Goal: Check status: Check status

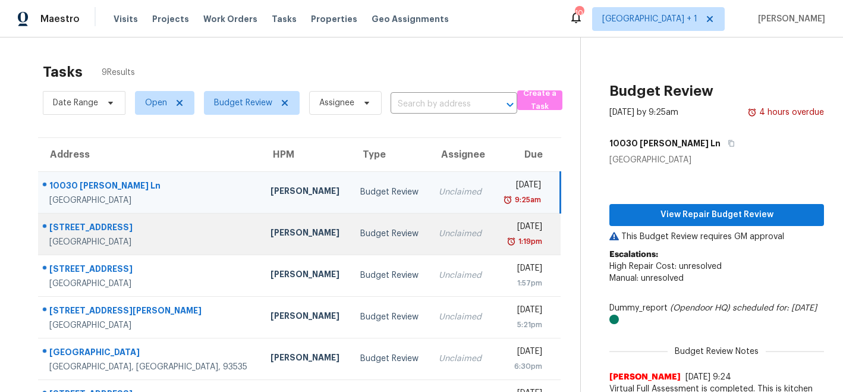
click at [271, 234] on div "[PERSON_NAME]" at bounding box center [306, 234] width 71 height 15
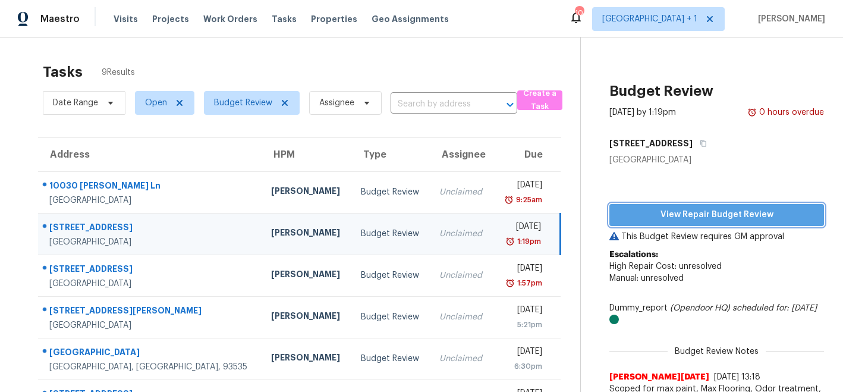
click at [657, 217] on span "View Repair Budget Review" at bounding box center [717, 215] width 196 height 15
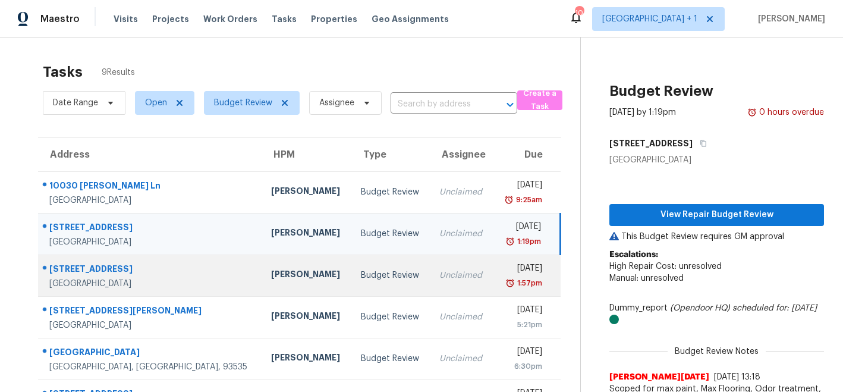
click at [262, 267] on td "[PERSON_NAME]" at bounding box center [307, 276] width 90 height 42
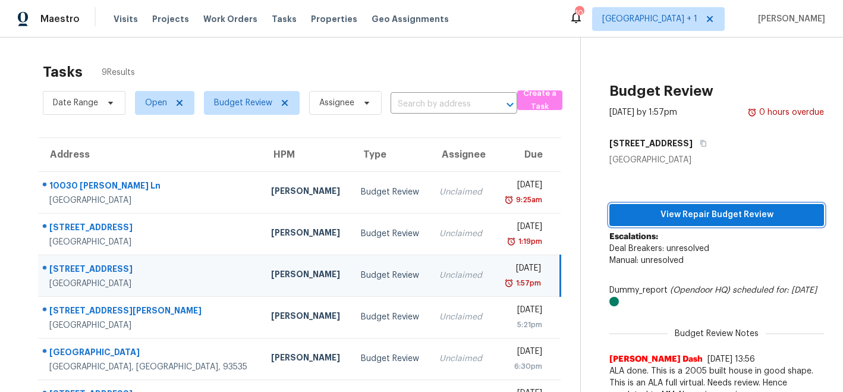
click at [662, 212] on span "View Repair Budget Review" at bounding box center [717, 215] width 196 height 15
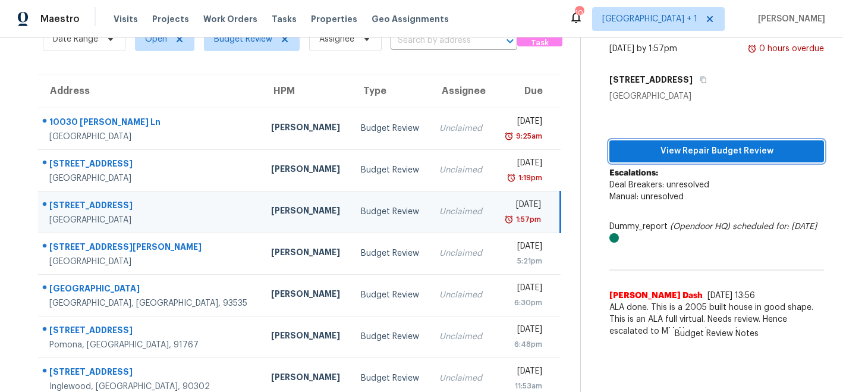
scroll to position [68, 0]
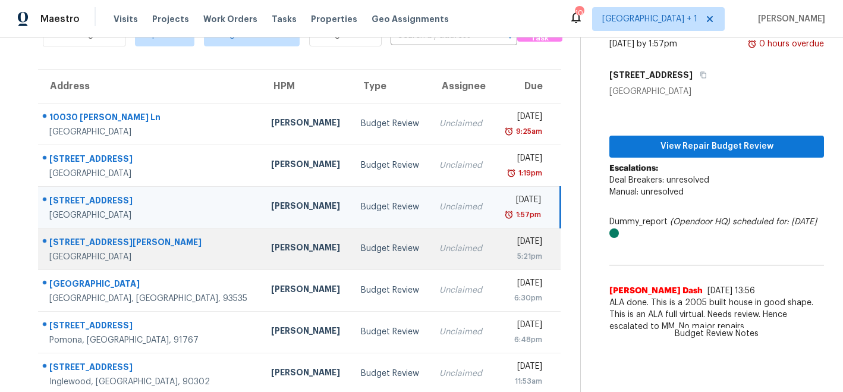
click at [271, 250] on div "[PERSON_NAME]" at bounding box center [306, 248] width 71 height 15
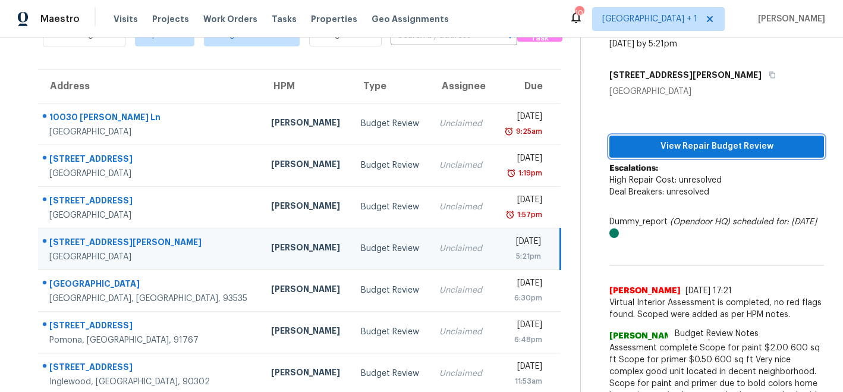
click at [695, 144] on span "View Repair Budget Review" at bounding box center [717, 146] width 196 height 15
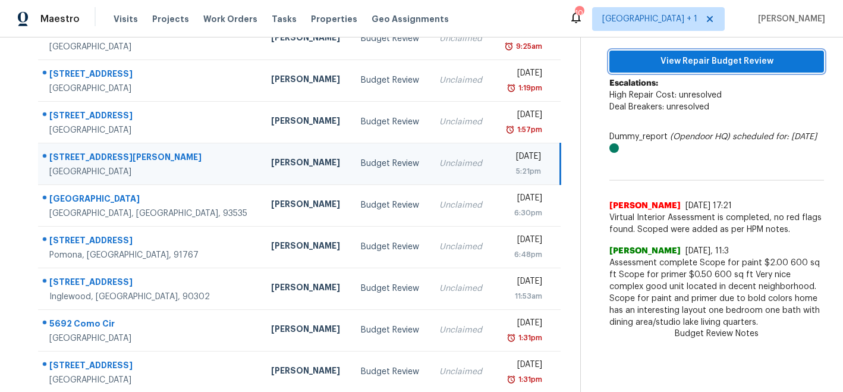
scroll to position [156, 0]
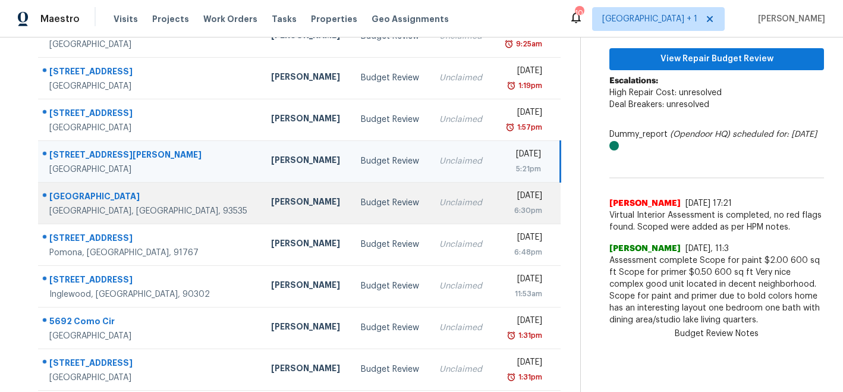
click at [271, 204] on div "[PERSON_NAME]" at bounding box center [306, 203] width 71 height 15
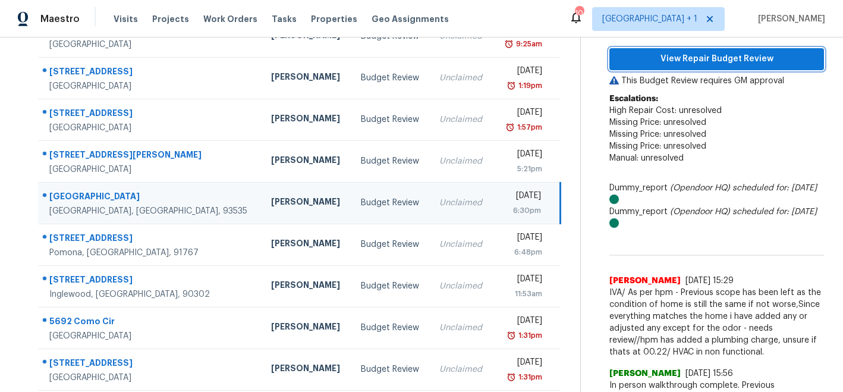
click at [680, 61] on span "View Repair Budget Review" at bounding box center [717, 59] width 196 height 15
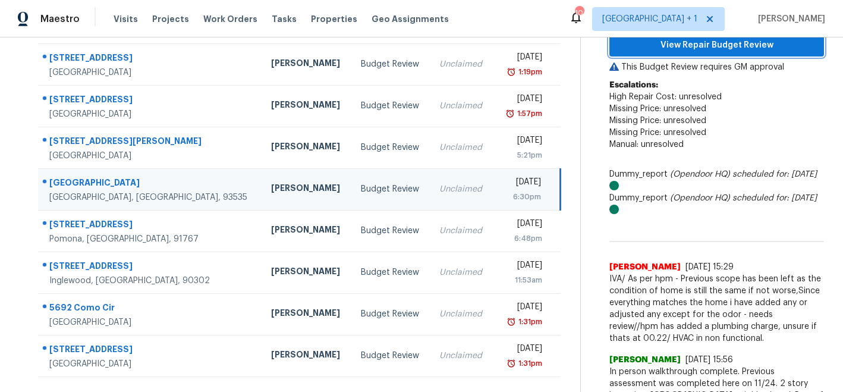
scroll to position [168, 0]
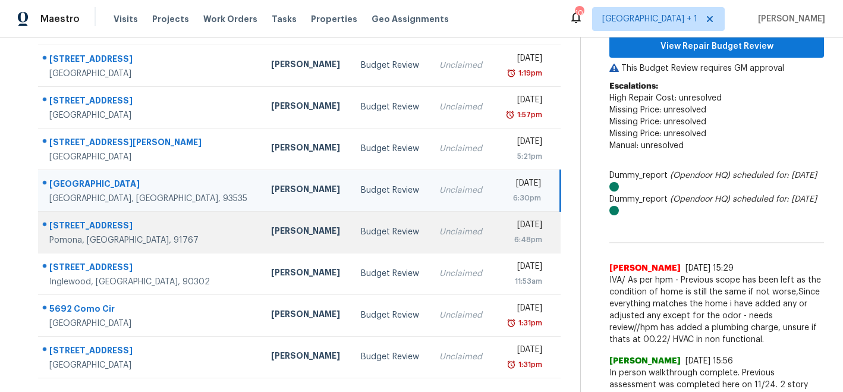
click at [271, 233] on div "[PERSON_NAME]" at bounding box center [306, 232] width 71 height 15
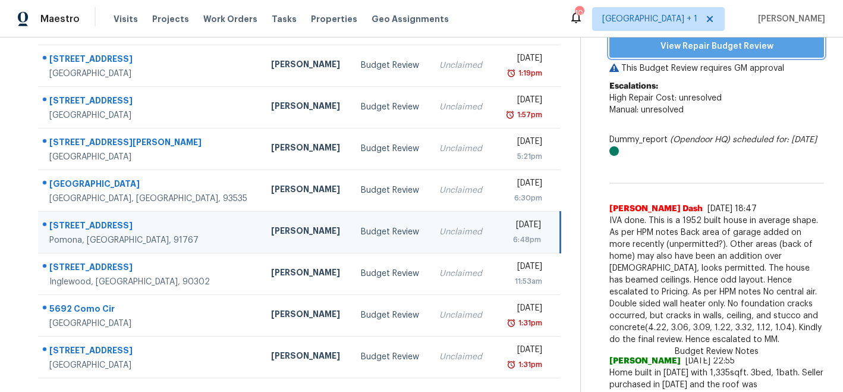
click at [668, 46] on span "View Repair Budget Review" at bounding box center [717, 46] width 196 height 15
